Goal: Information Seeking & Learning: Learn about a topic

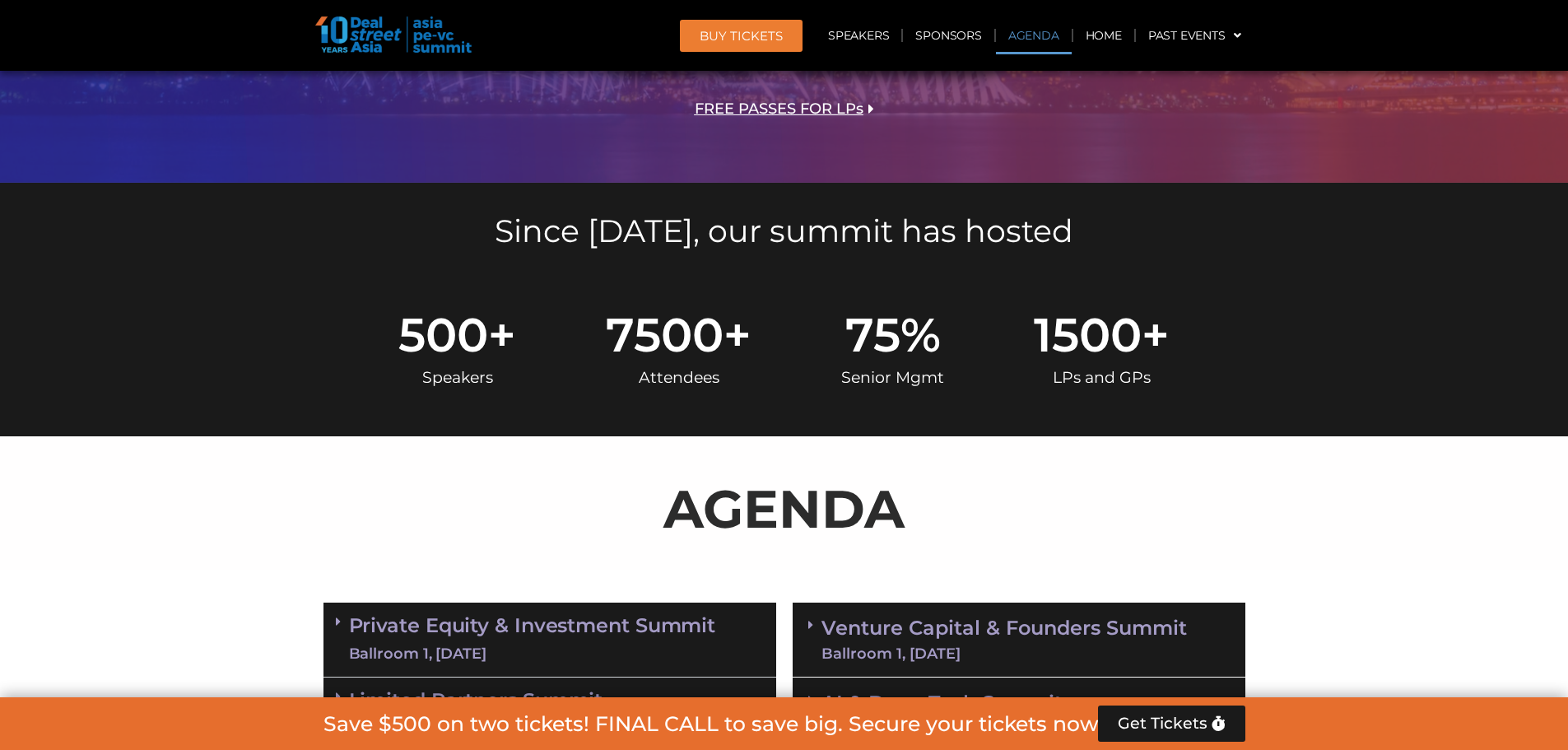
scroll to position [906, 0]
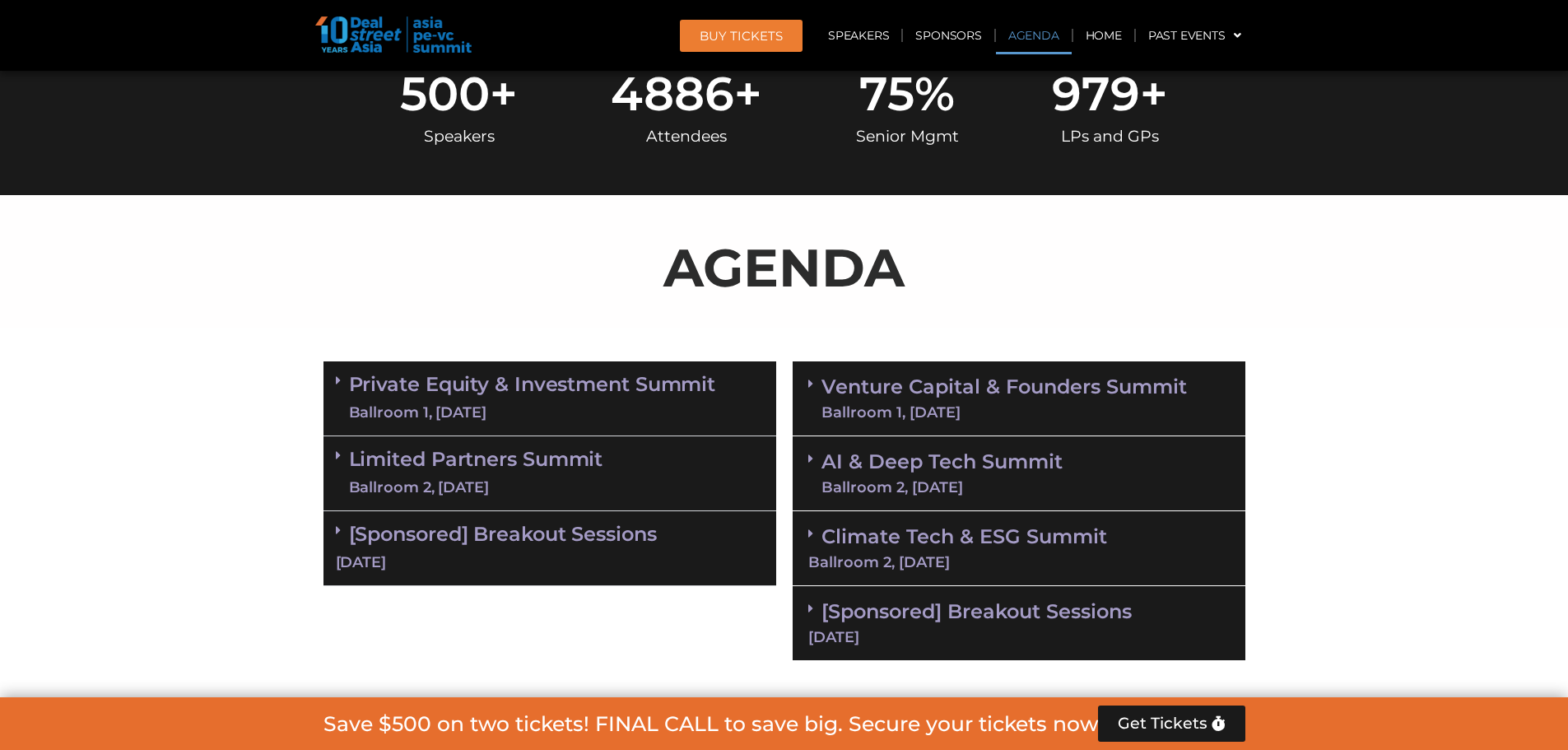
scroll to position [1071, 0]
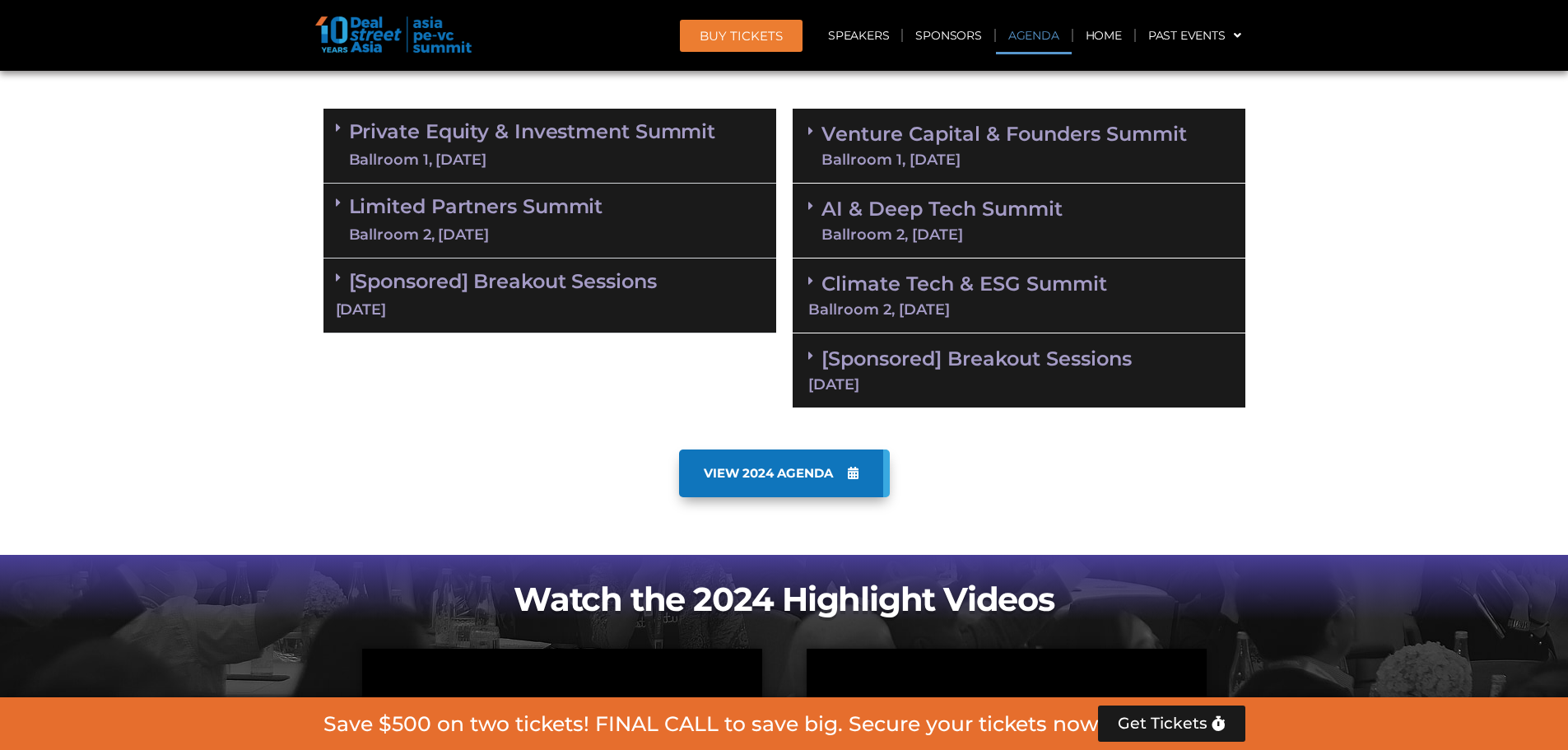
click at [564, 203] on link "Limited Partners Summit Ballroom 2, 10 Sept" at bounding box center [475, 220] width 254 height 50
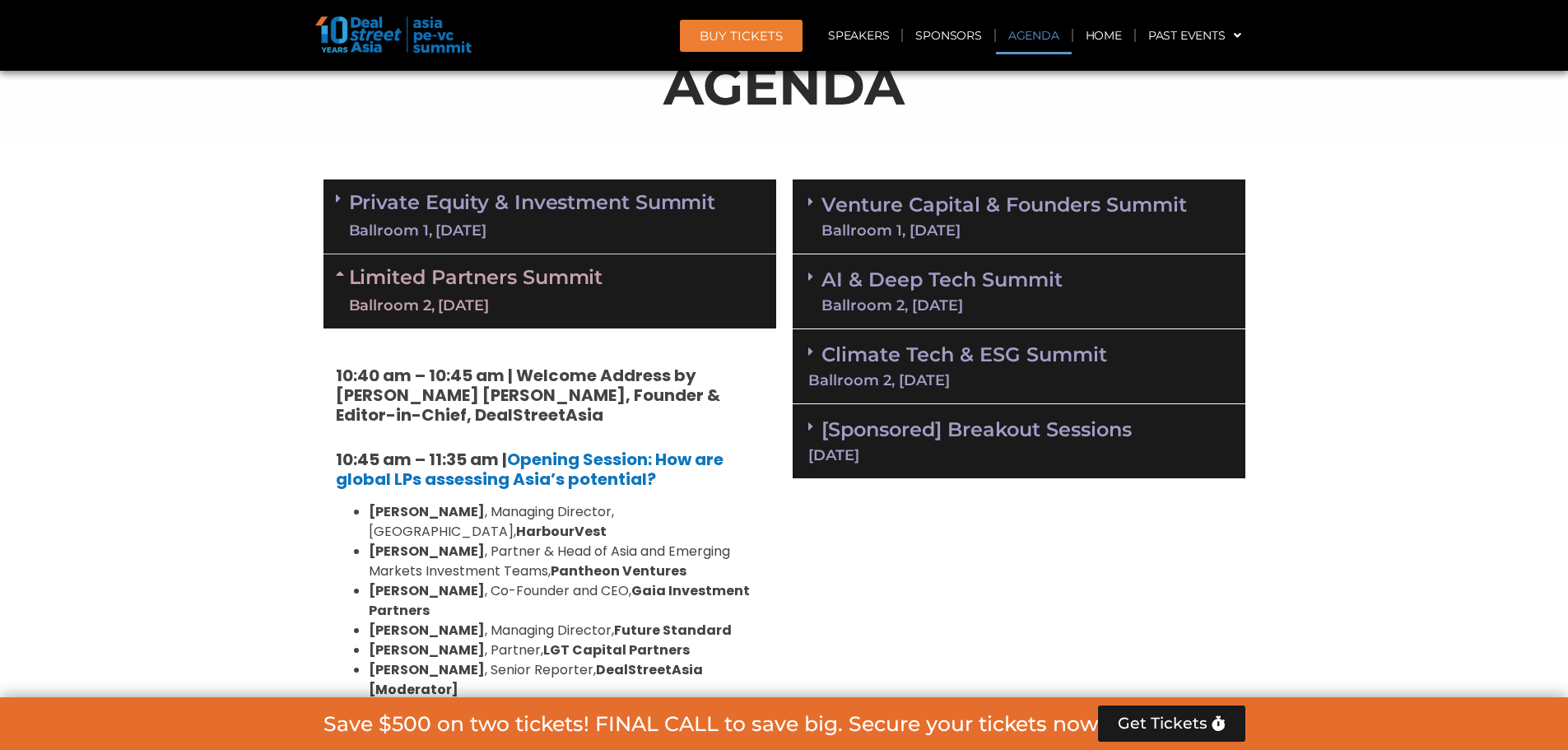
scroll to position [988, 0]
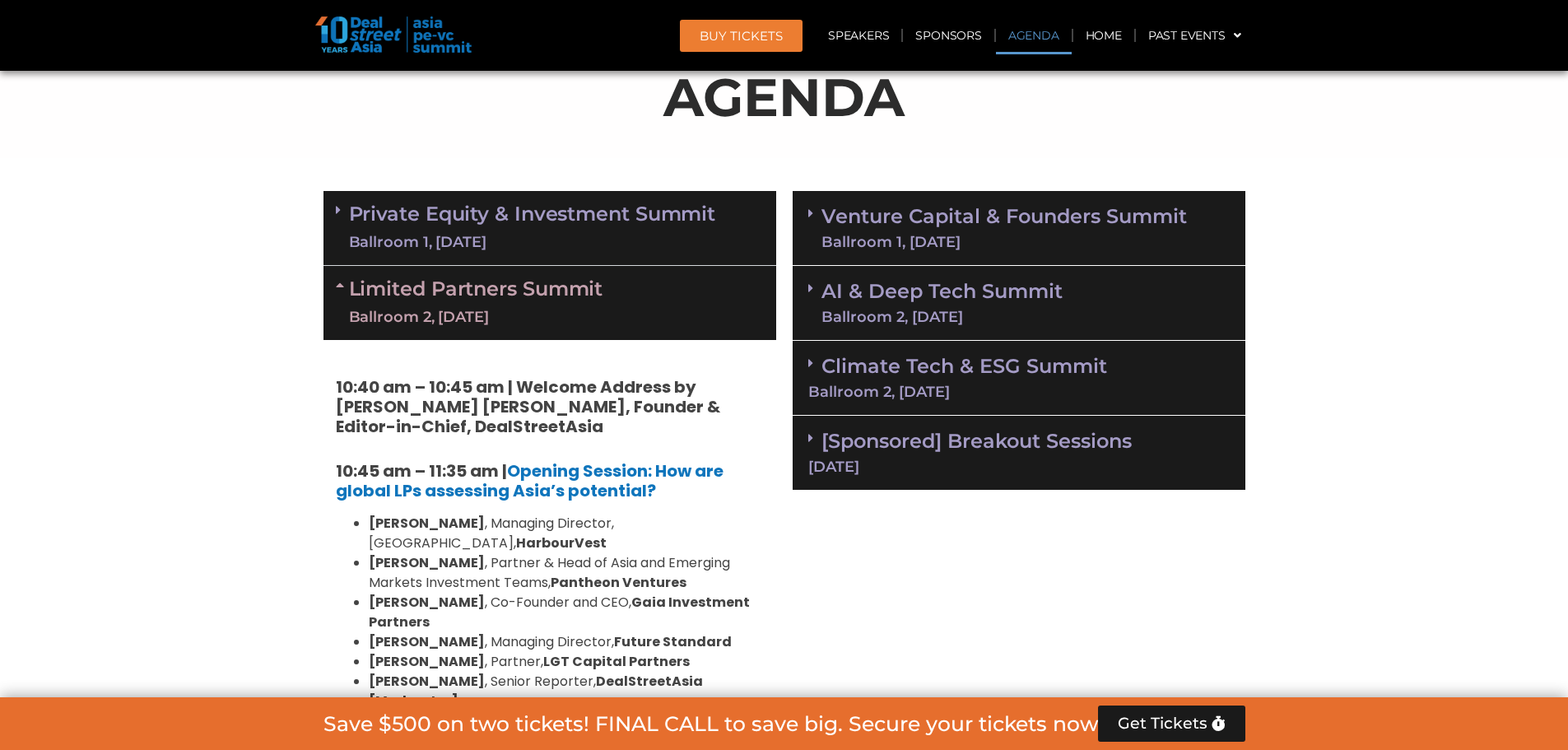
click at [555, 220] on link "Private Equity & Investment Summit Ballroom 1, 10 Sept" at bounding box center [532, 228] width 367 height 50
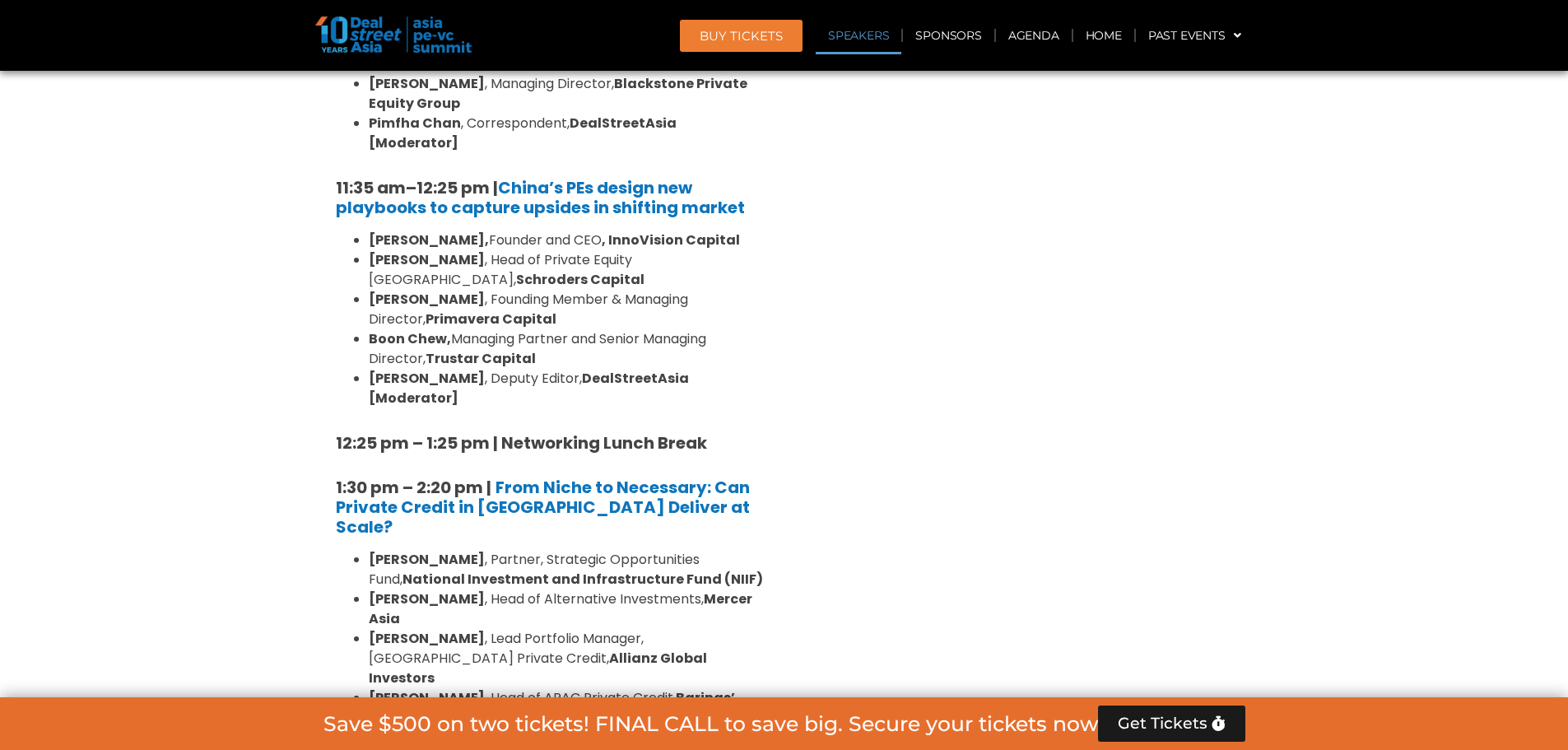
scroll to position [1976, 0]
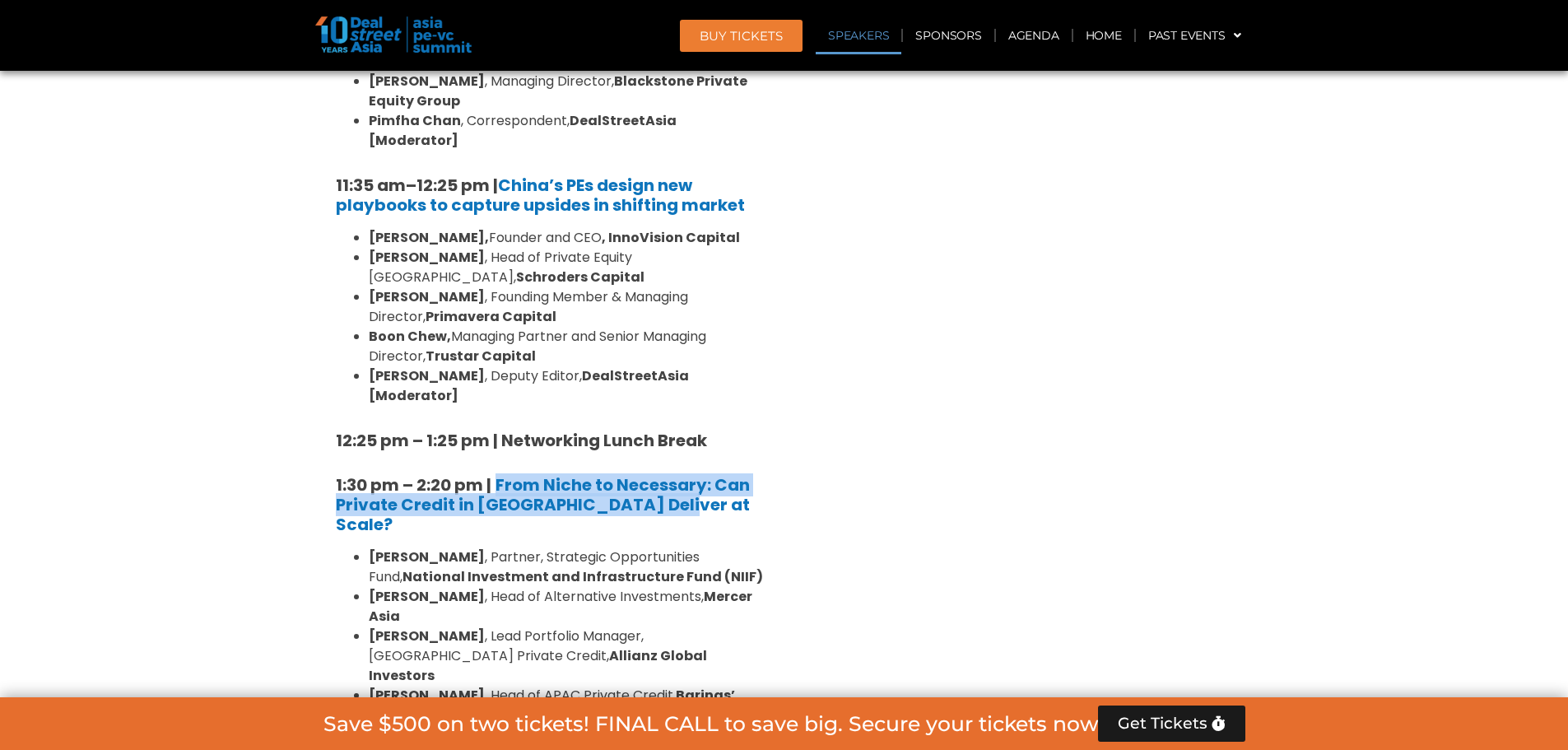
drag, startPoint x: 674, startPoint y: 386, endPoint x: 499, endPoint y: 351, distance: 178.5
click at [499, 351] on div "8:00 am – 9:00 am | Registration & Networking Coffee [Sponsored by Kopi Kenanga…" at bounding box center [549, 616] width 452 height 2679
copy strong "From Niche to Necessary: Can Private Credit in [GEOGRAPHIC_DATA] Deliver at Sca…"
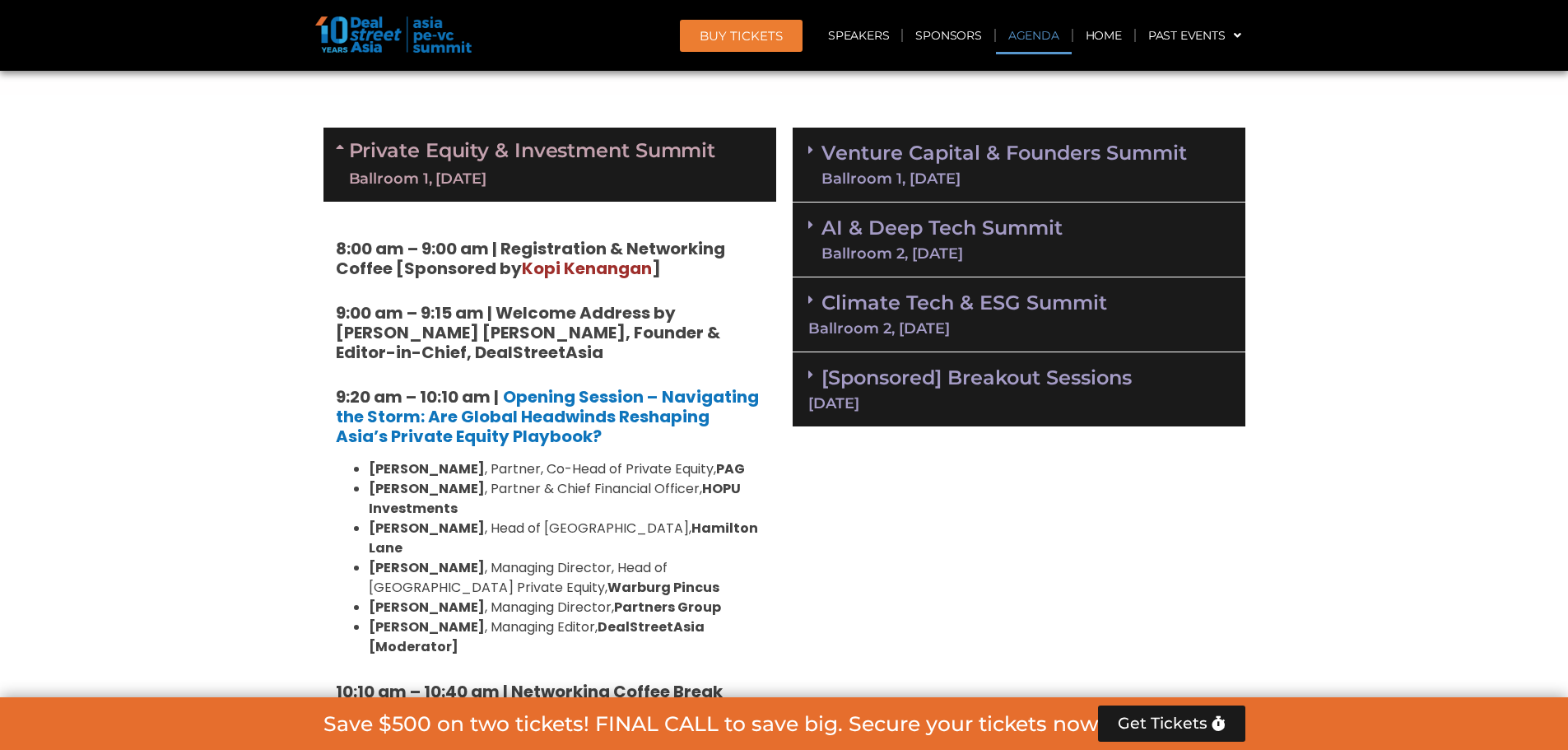
scroll to position [1146, 0]
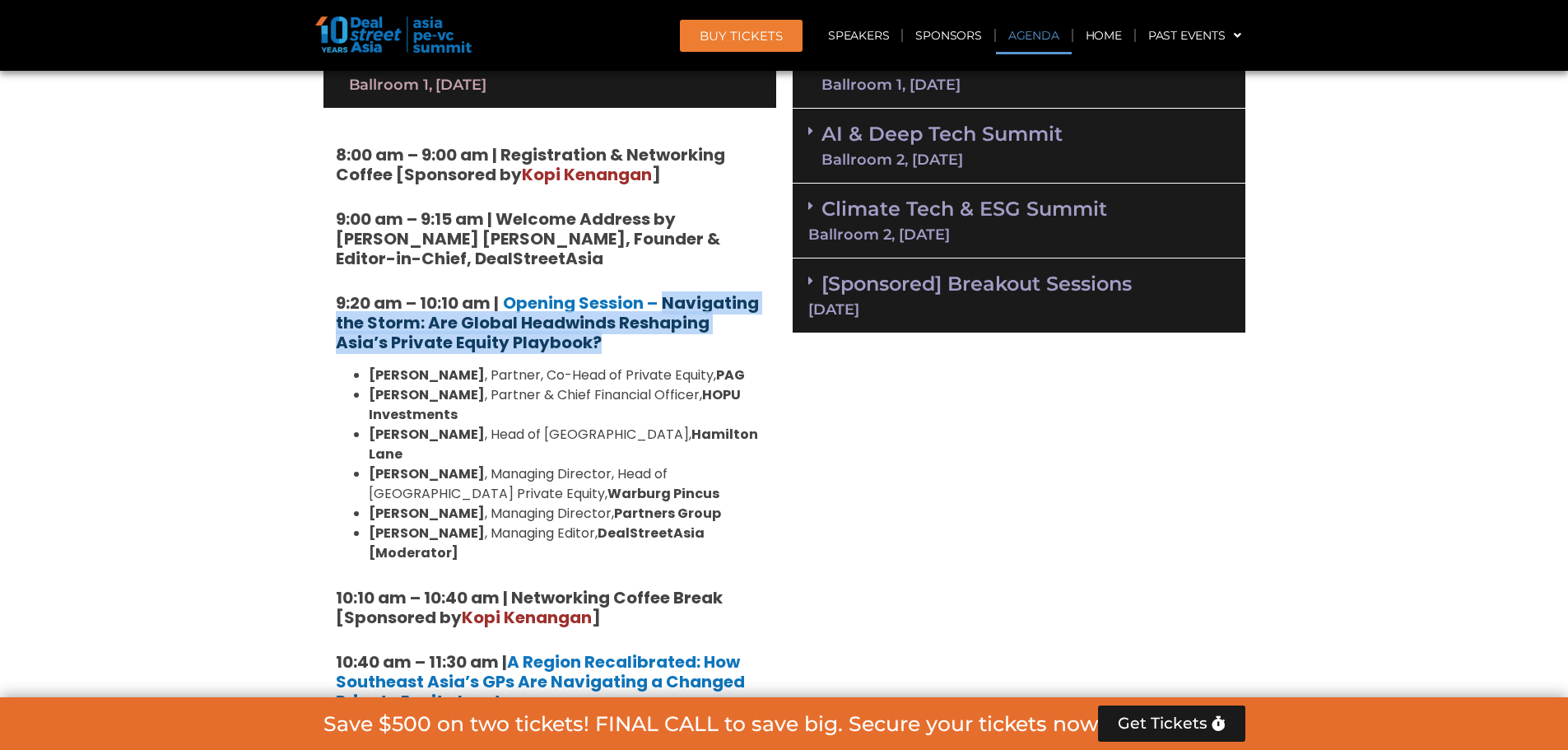
drag, startPoint x: 583, startPoint y: 346, endPoint x: 668, endPoint y: 292, distance: 100.7
click at [668, 293] on h5 "9:20 am – 10:10 am | Opening Session – Navigating the Storm: Are Global Headwin…" at bounding box center [550, 322] width 429 height 59
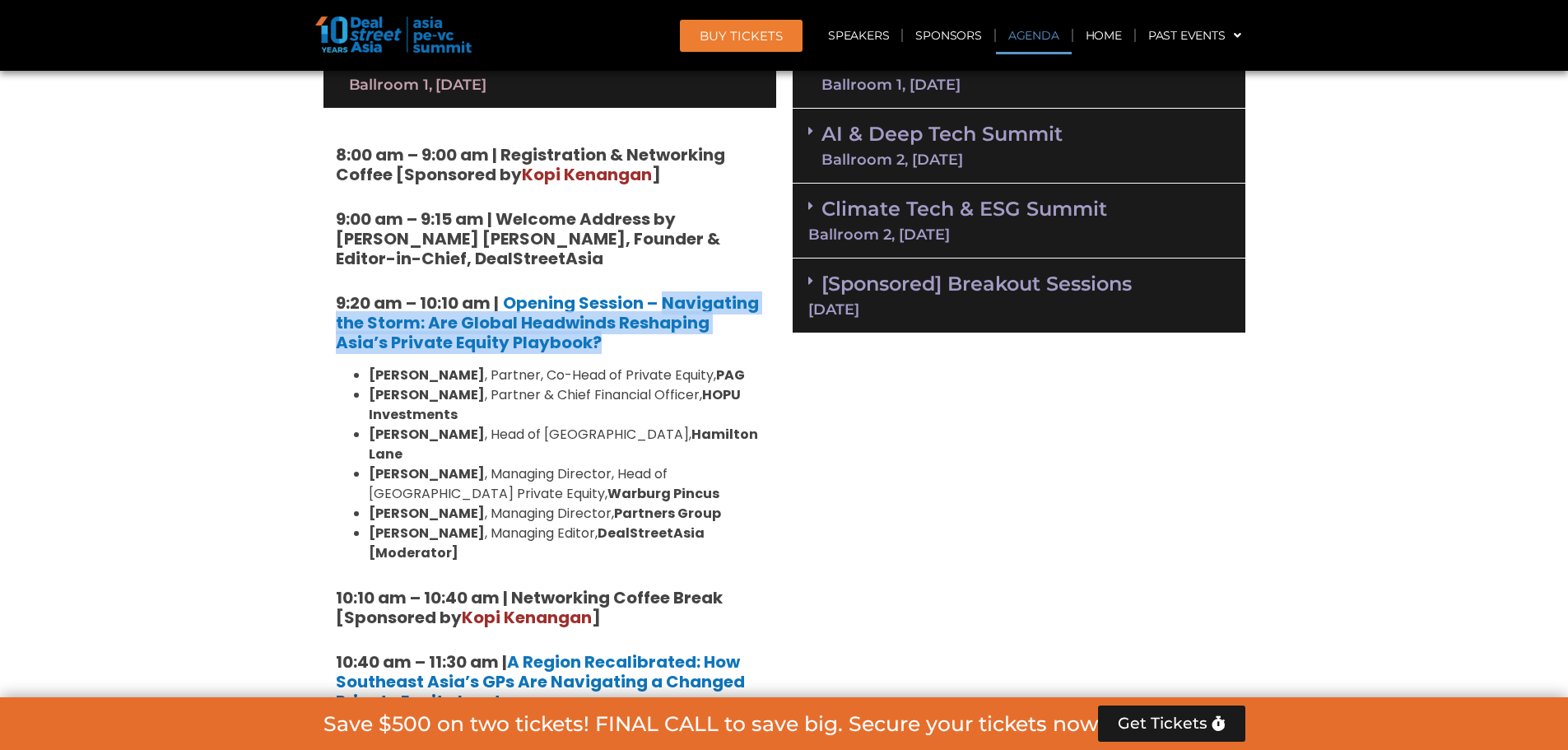
copy strong "Navigating the Storm: Are Global Headwinds Reshaping Asia’s Private Equity Play…"
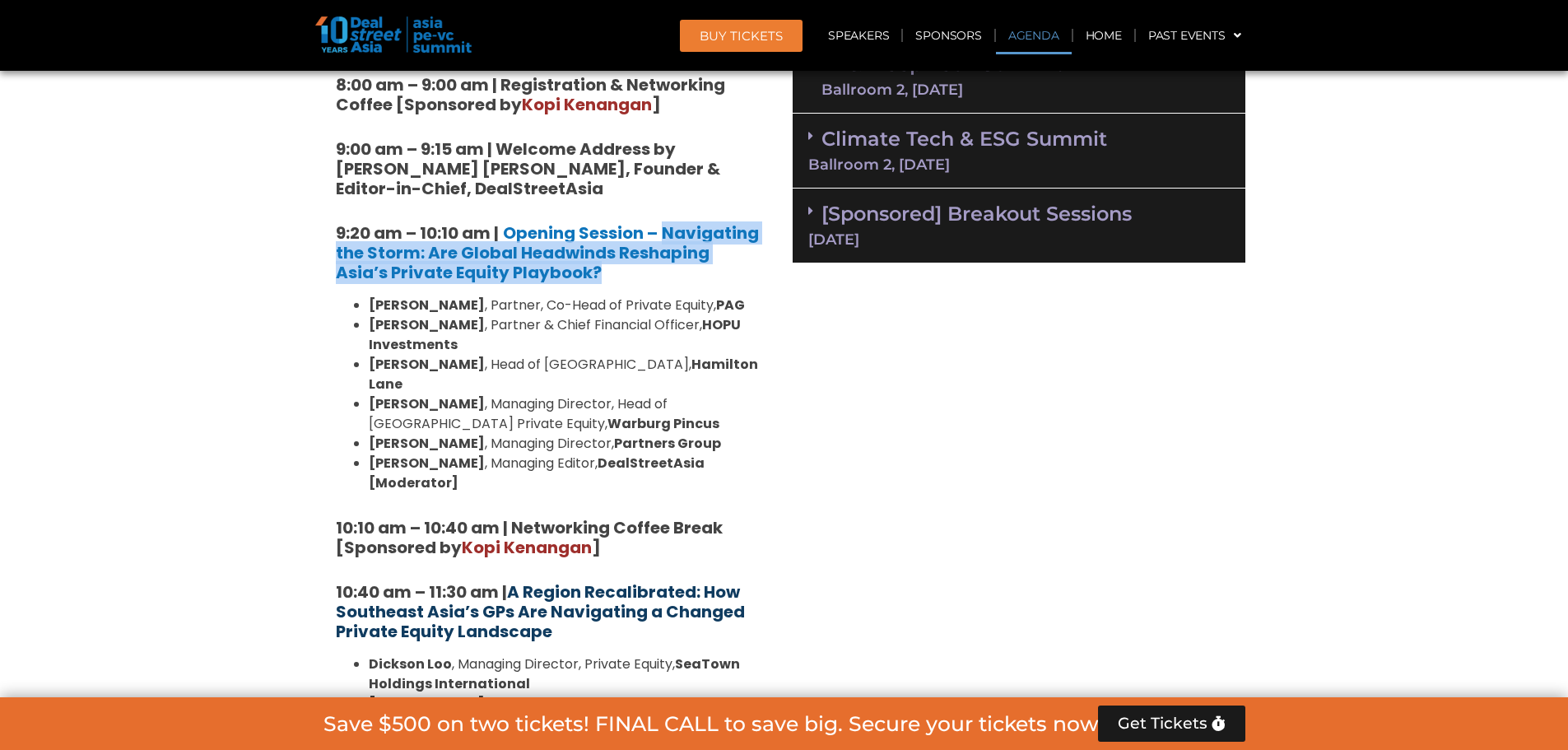
scroll to position [1392, 0]
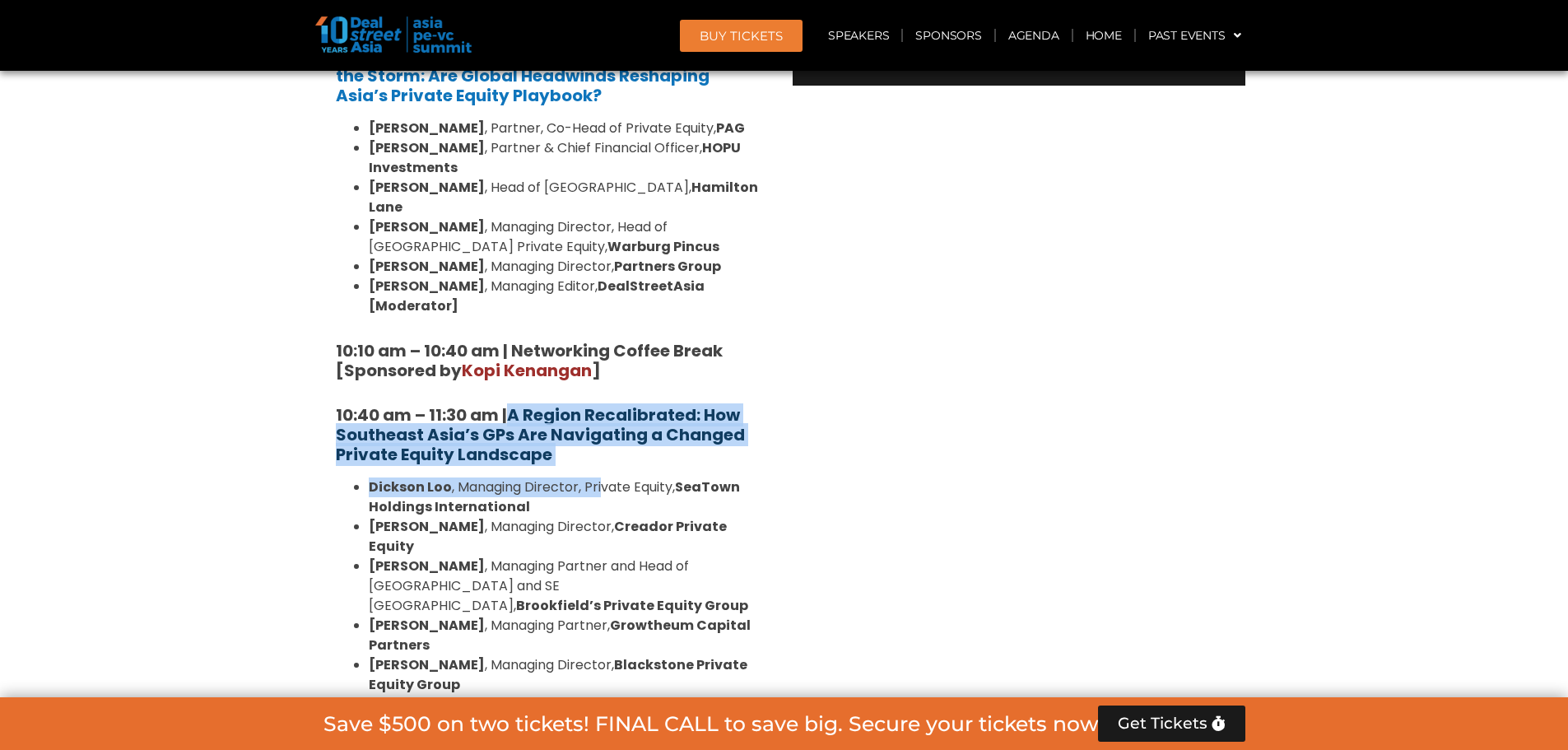
drag, startPoint x: 600, startPoint y: 429, endPoint x: 510, endPoint y: 383, distance: 101.1
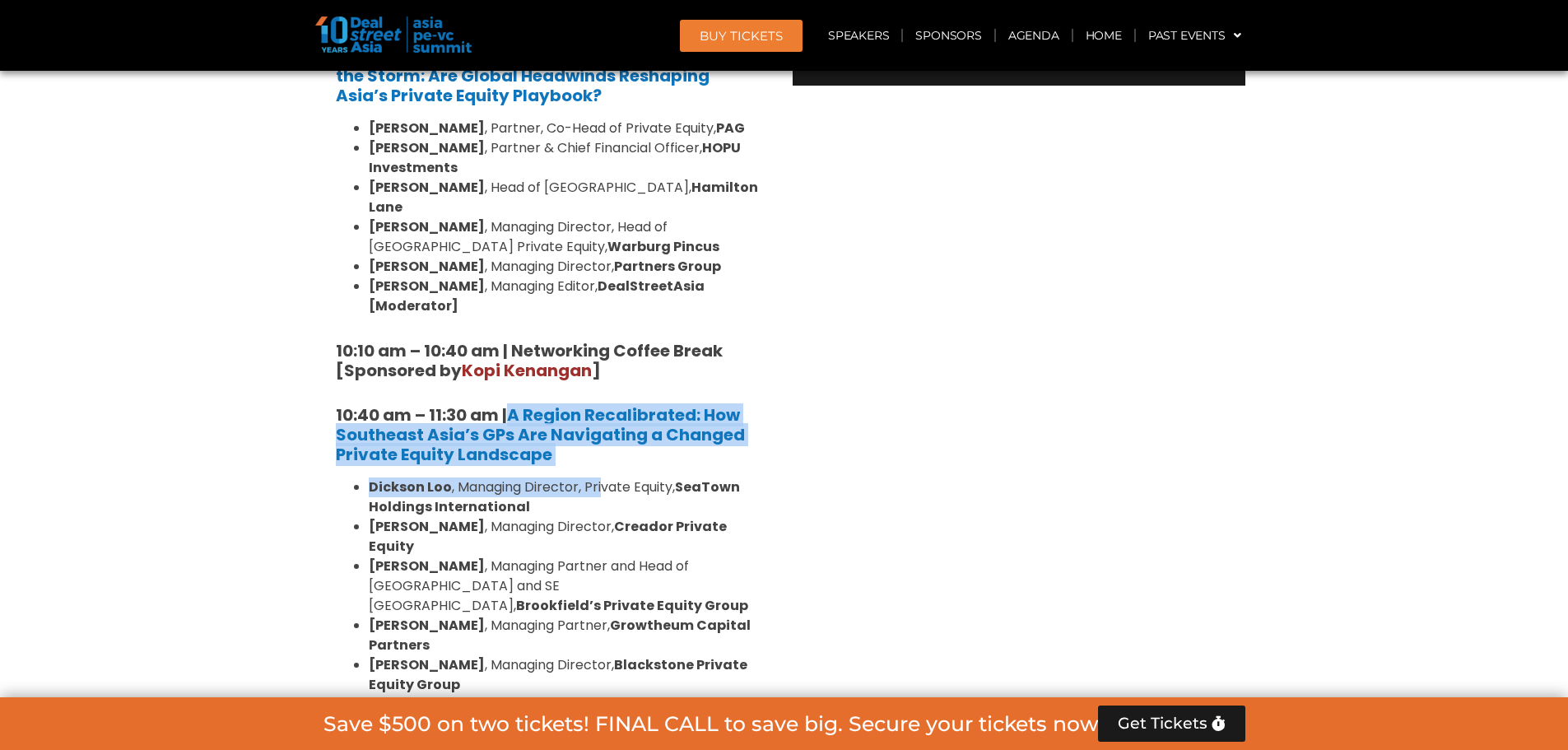
drag, startPoint x: 39, startPoint y: 426, endPoint x: 104, endPoint y: 424, distance: 65.0
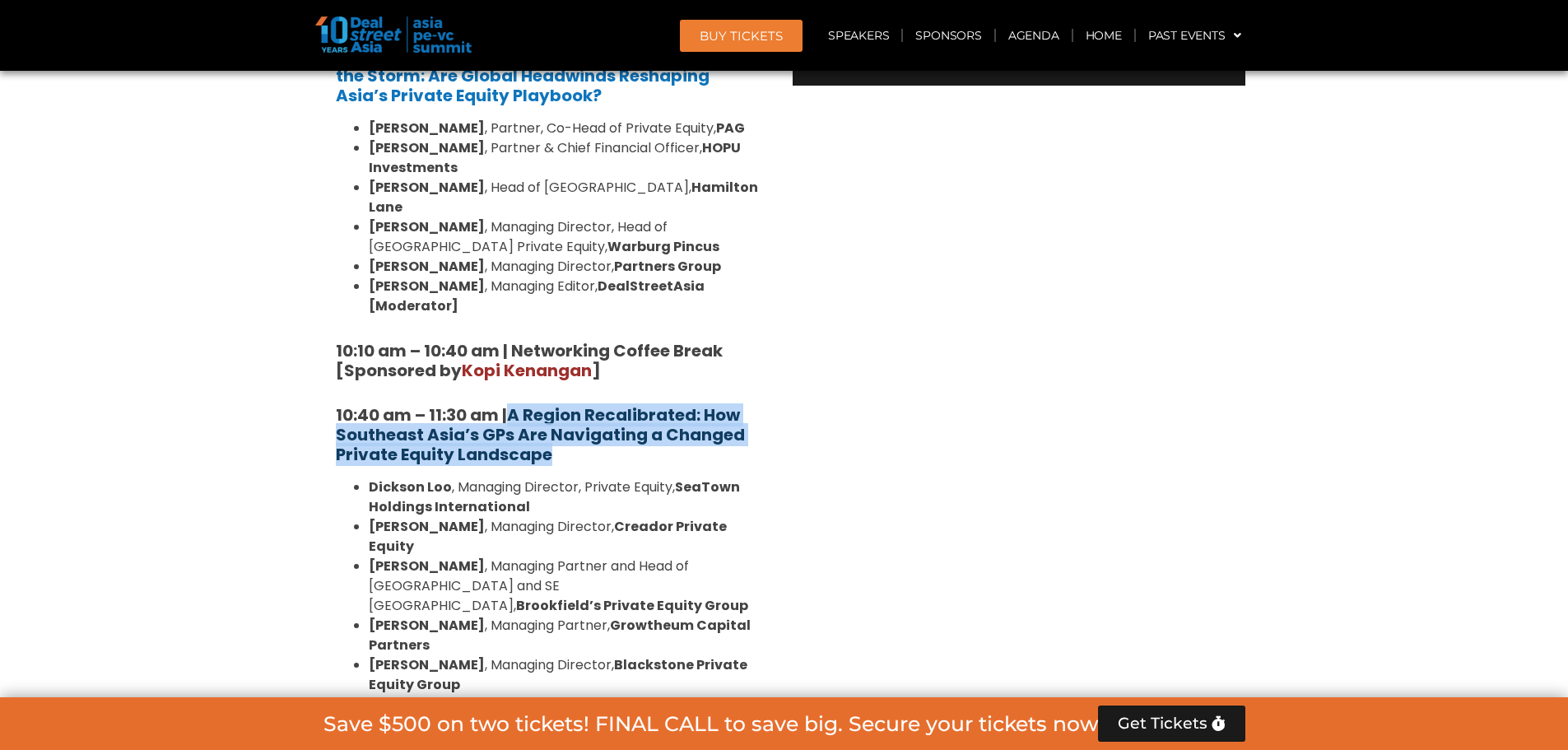
drag, startPoint x: 569, startPoint y: 414, endPoint x: 511, endPoint y: 375, distance: 69.9
click at [511, 406] on h5 "10:40 am – 11:30 am | A Region Recalibrated: How Southeast Asia’s GPs Are Navig…" at bounding box center [550, 435] width 429 height 59
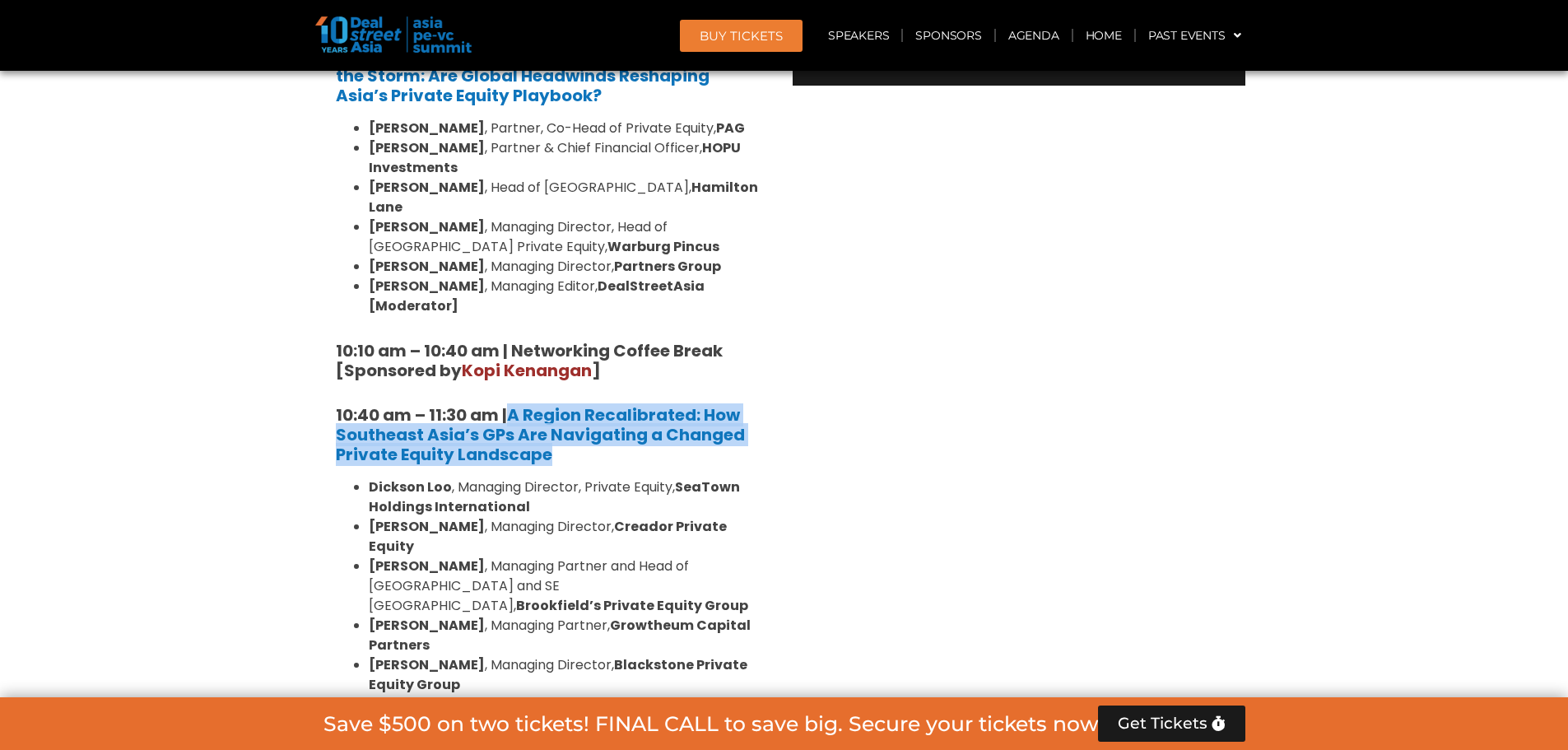
copy strong "A Region Recalibrated: How Southeast Asia’s GPs Are Navigating a Changed Privat…"
